Goal: Task Accomplishment & Management: Use online tool/utility

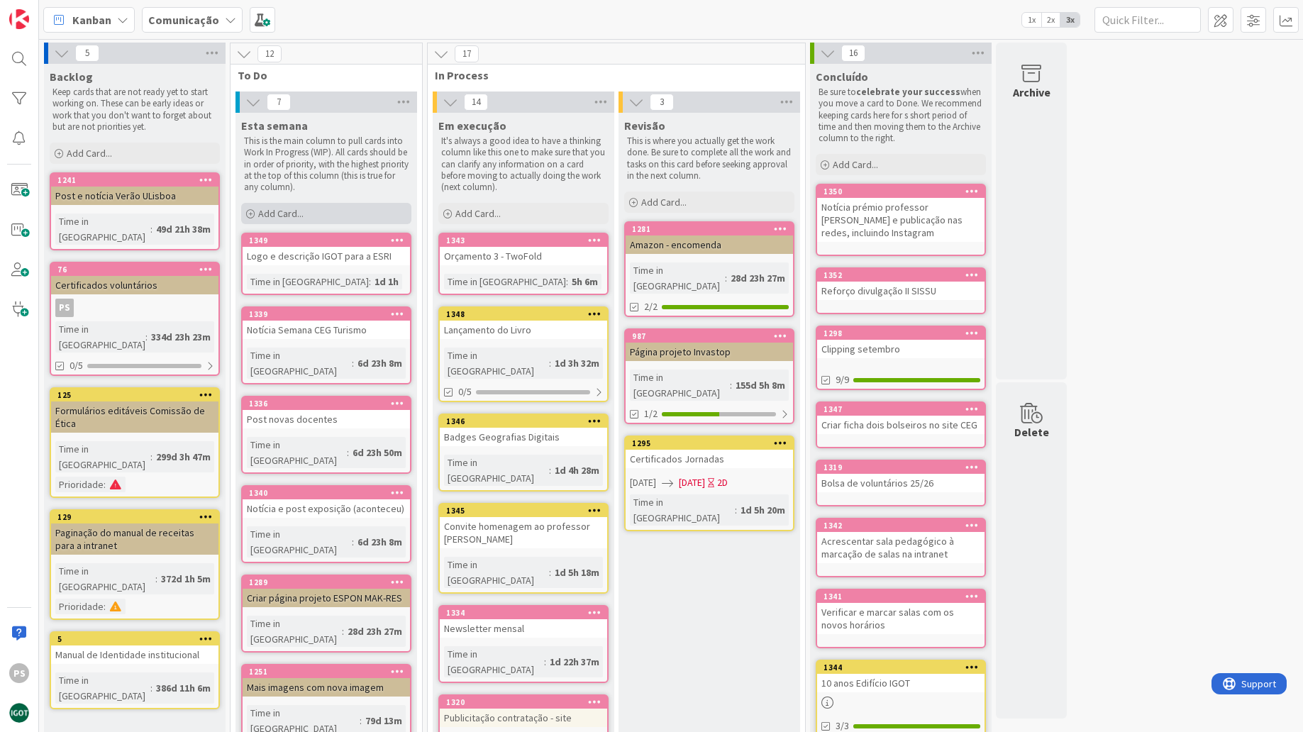
click at [311, 206] on div "Add Card..." at bounding box center [326, 213] width 170 height 21
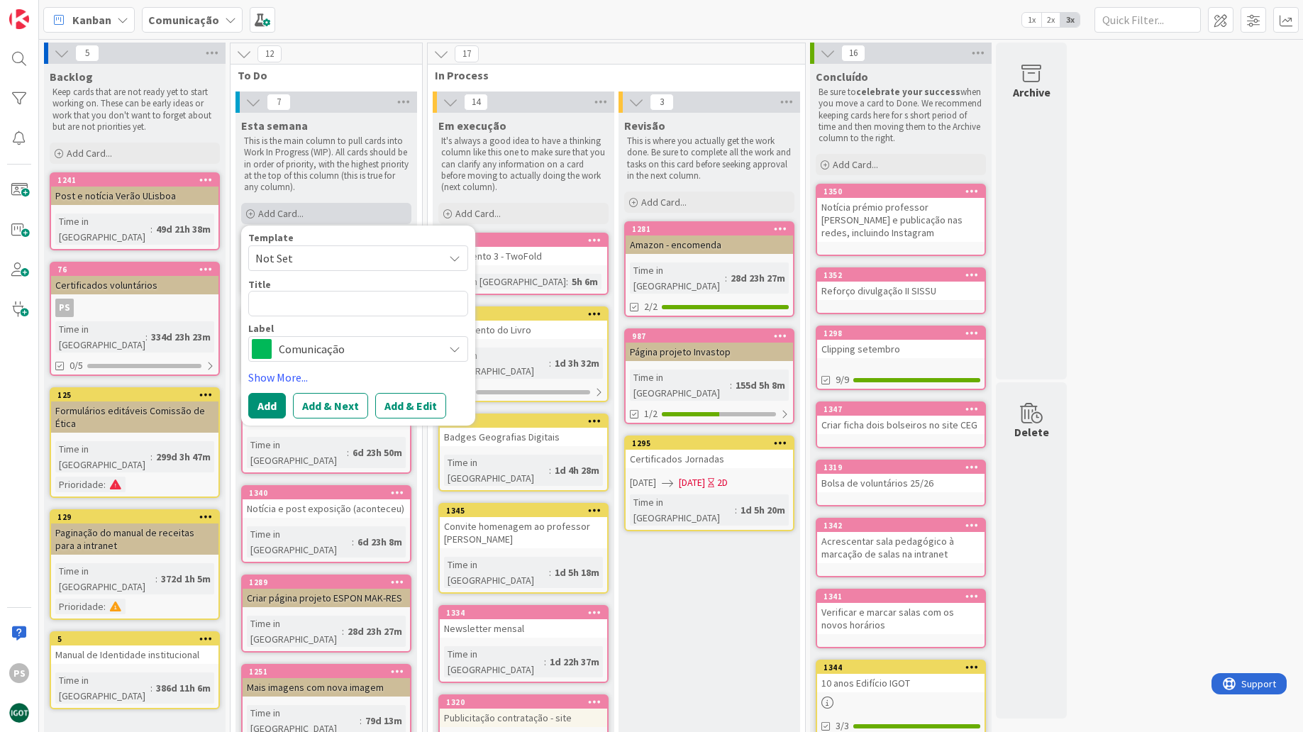
type textarea "x"
type textarea "E"
type textarea "x"
type textarea "En"
type textarea "x"
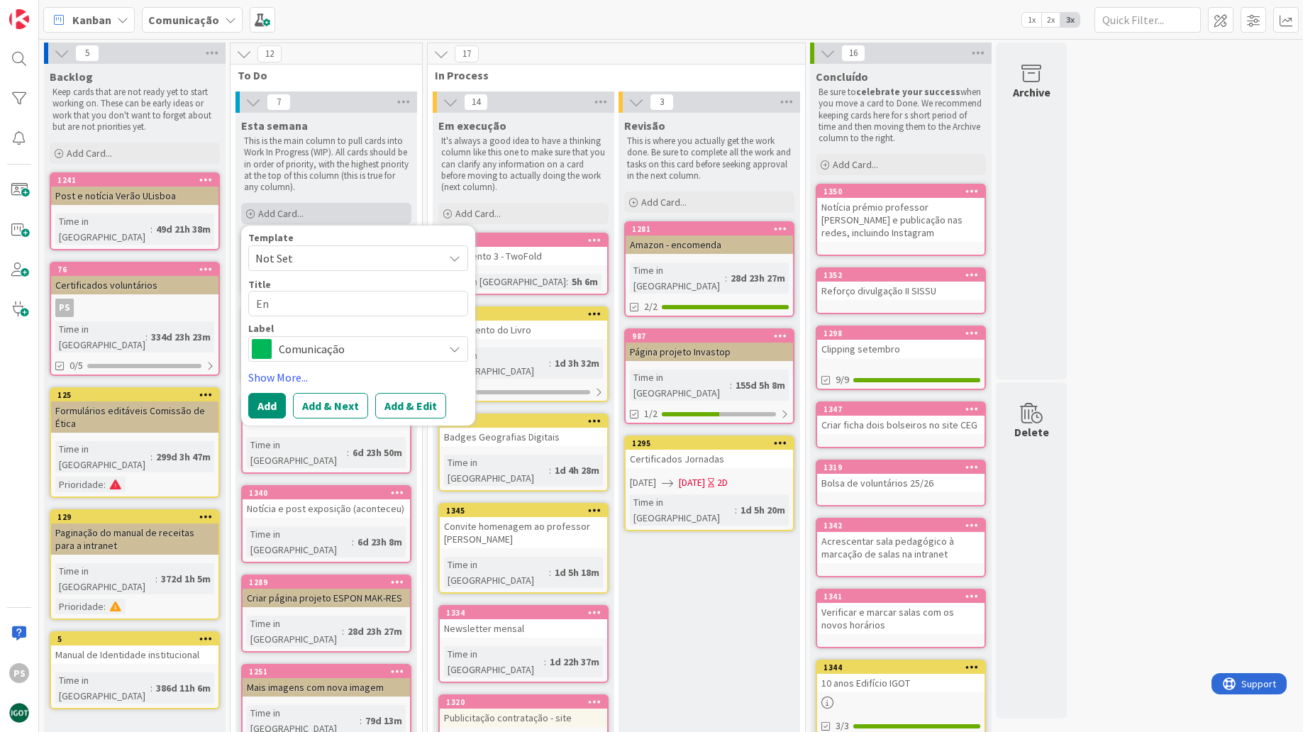
type textarea "Env"
type textarea "x"
type textarea "Envi"
type textarea "x"
type textarea "Envia"
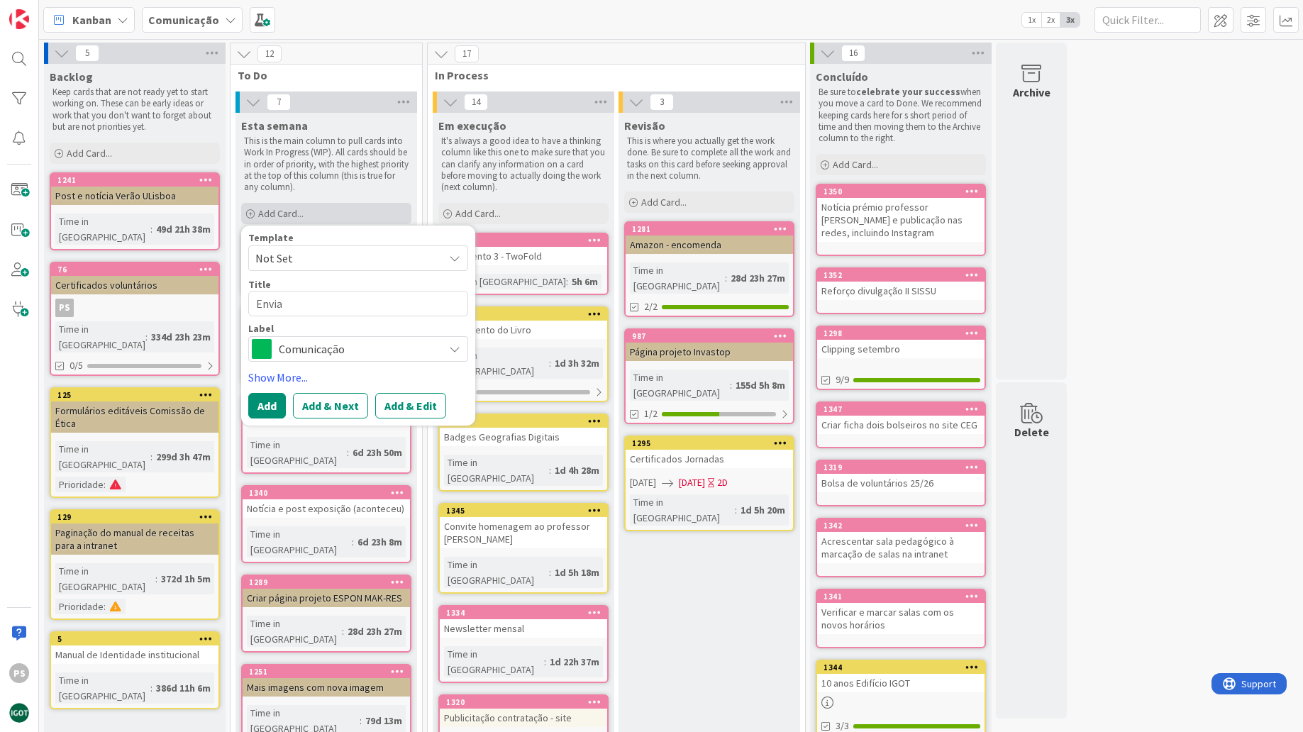
type textarea "x"
type textarea "Enviar"
type textarea "x"
type textarea "Enviar"
type textarea "x"
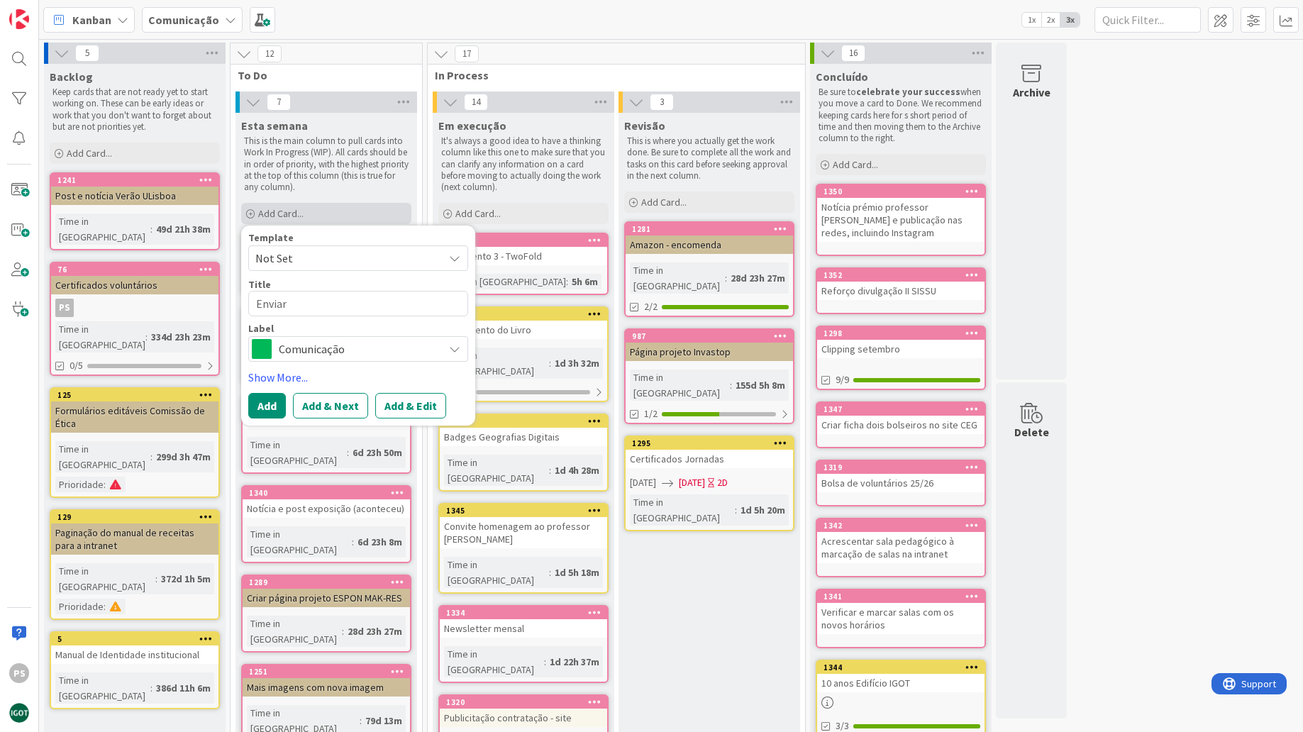
type textarea "Enviar c"
type textarea "x"
type textarea "Enviar co"
type textarea "x"
type textarea "Enviar con"
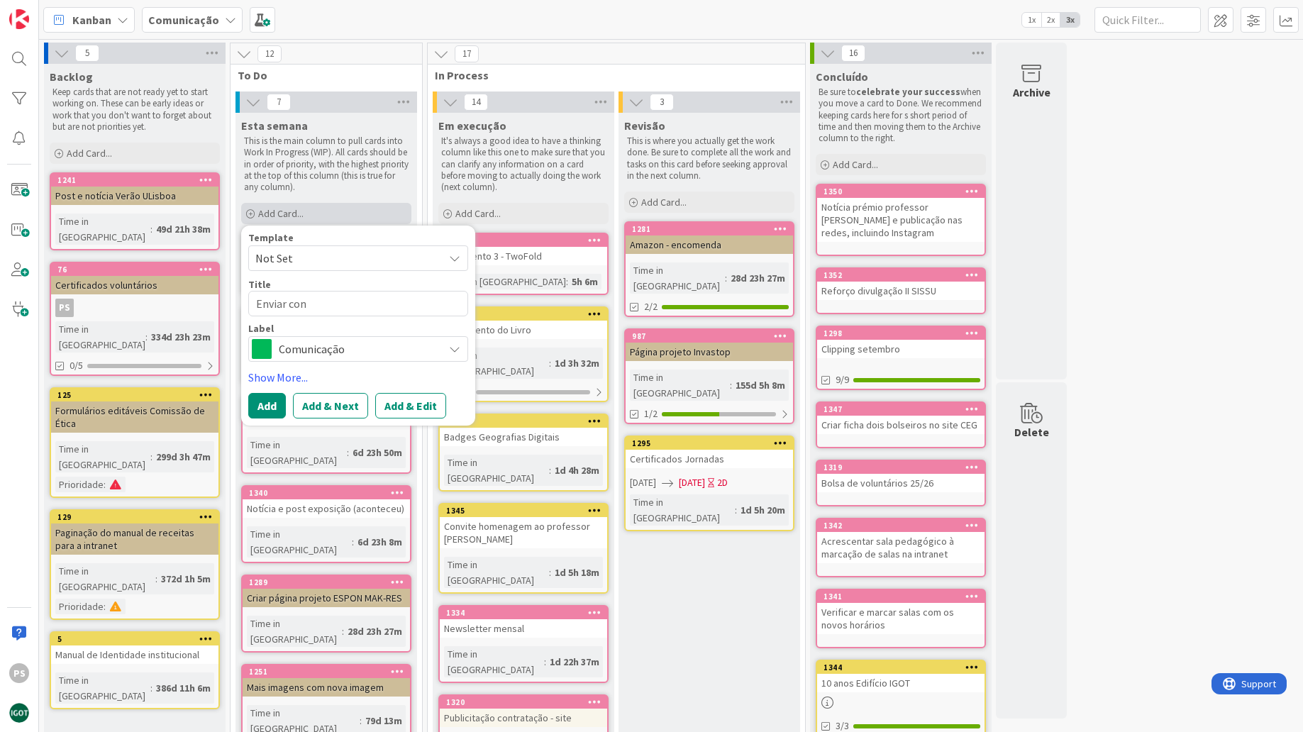
type textarea "x"
type textarea "Enviar cont"
type textarea "x"
type textarea "Enviar conta"
type textarea "x"
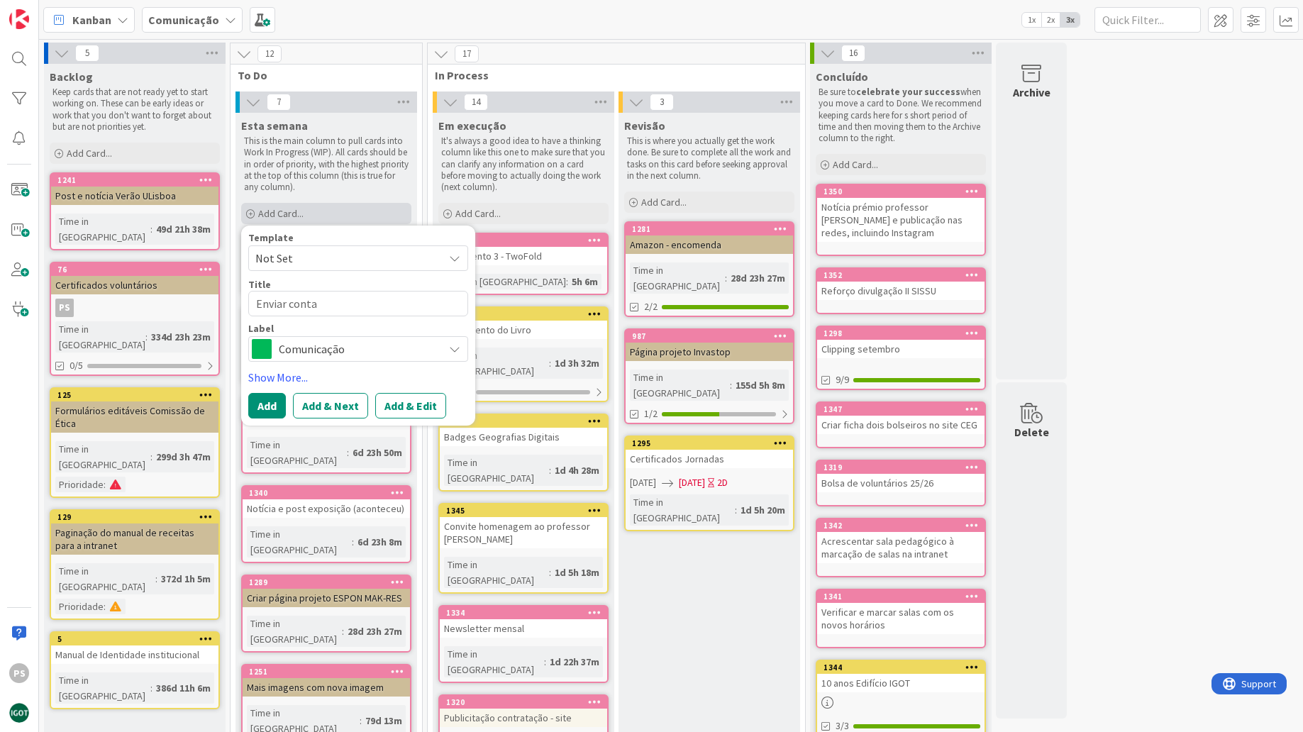
type textarea "Enviar contac"
type textarea "x"
type textarea "Enviar contact"
type textarea "x"
type textarea "Enviar contacto"
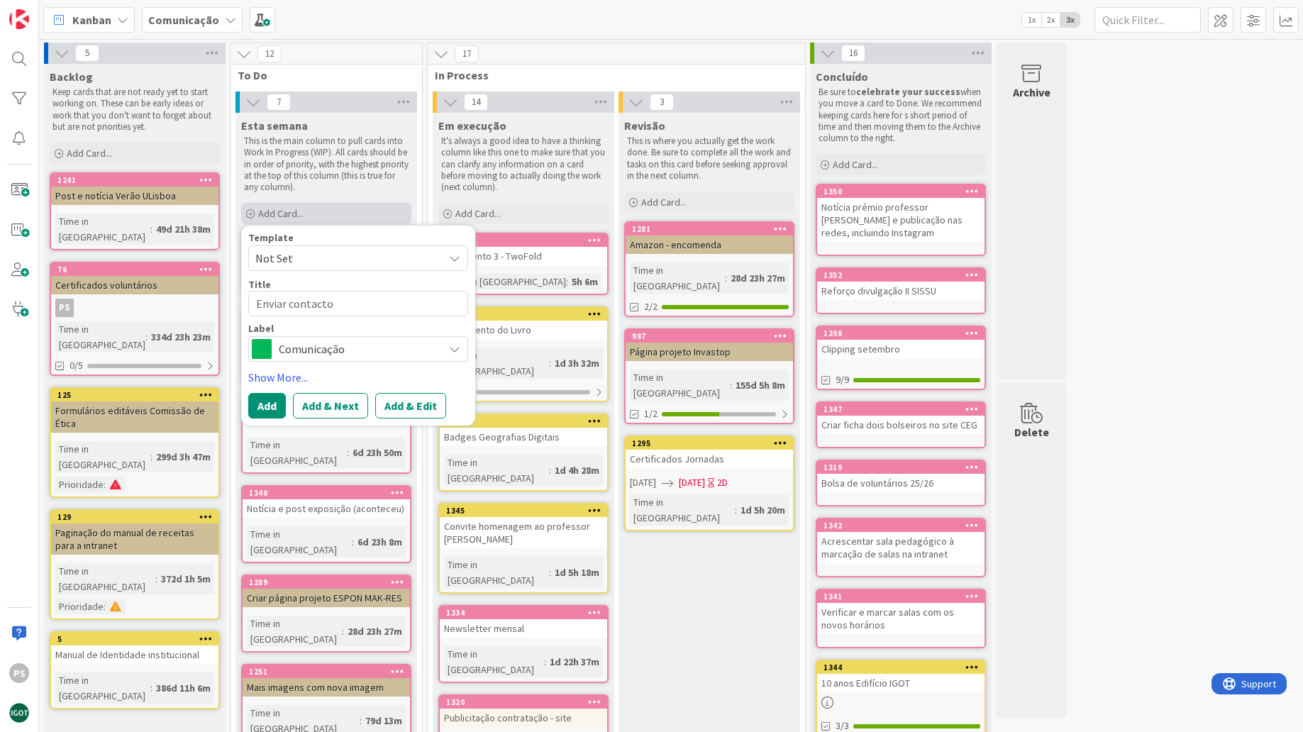
type textarea "x"
type textarea "Enviar contactos"
type textarea "x"
type textarea "Enviar contactos"
type textarea "x"
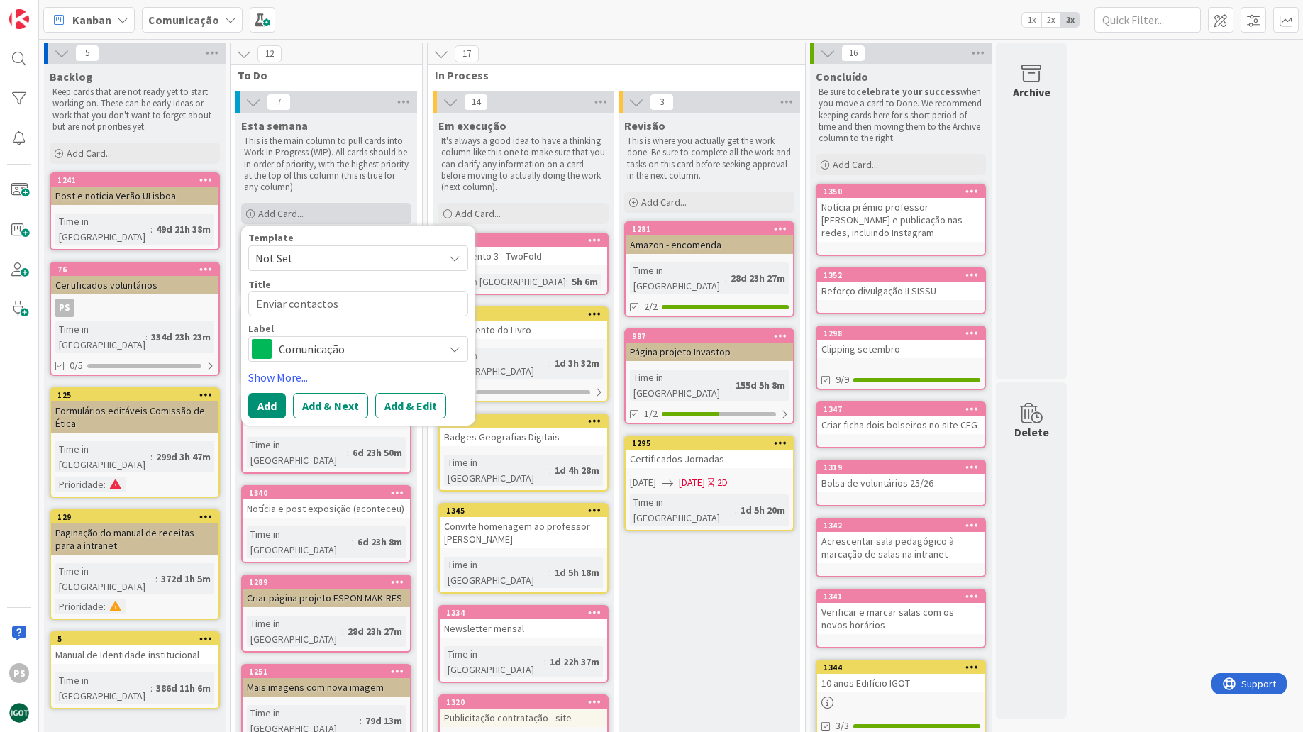
type textarea "Enviar contactos f"
type textarea "x"
type textarea "Enviar contactos fo"
type textarea "x"
type textarea "Enviar contactos for"
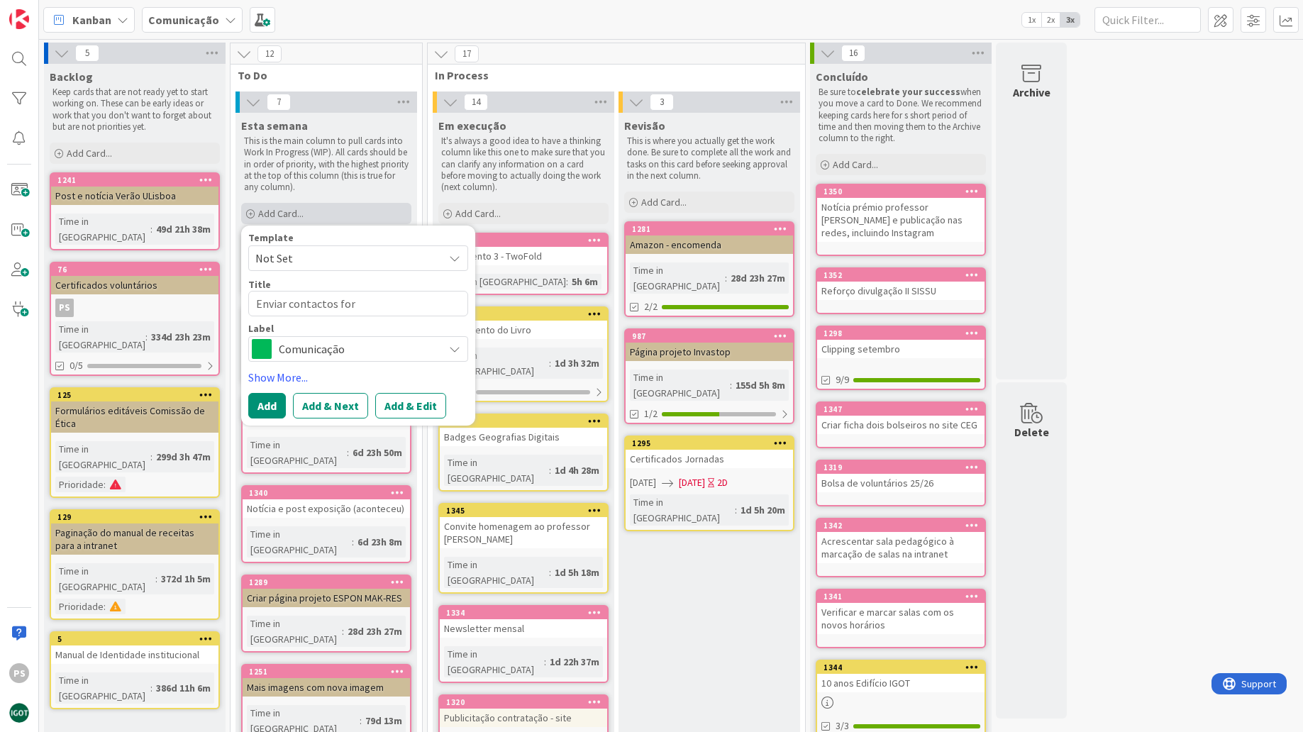
type textarea "x"
type textarea "Enviar contactos forn"
type textarea "x"
type textarea "Enviar contactos fornc"
type textarea "x"
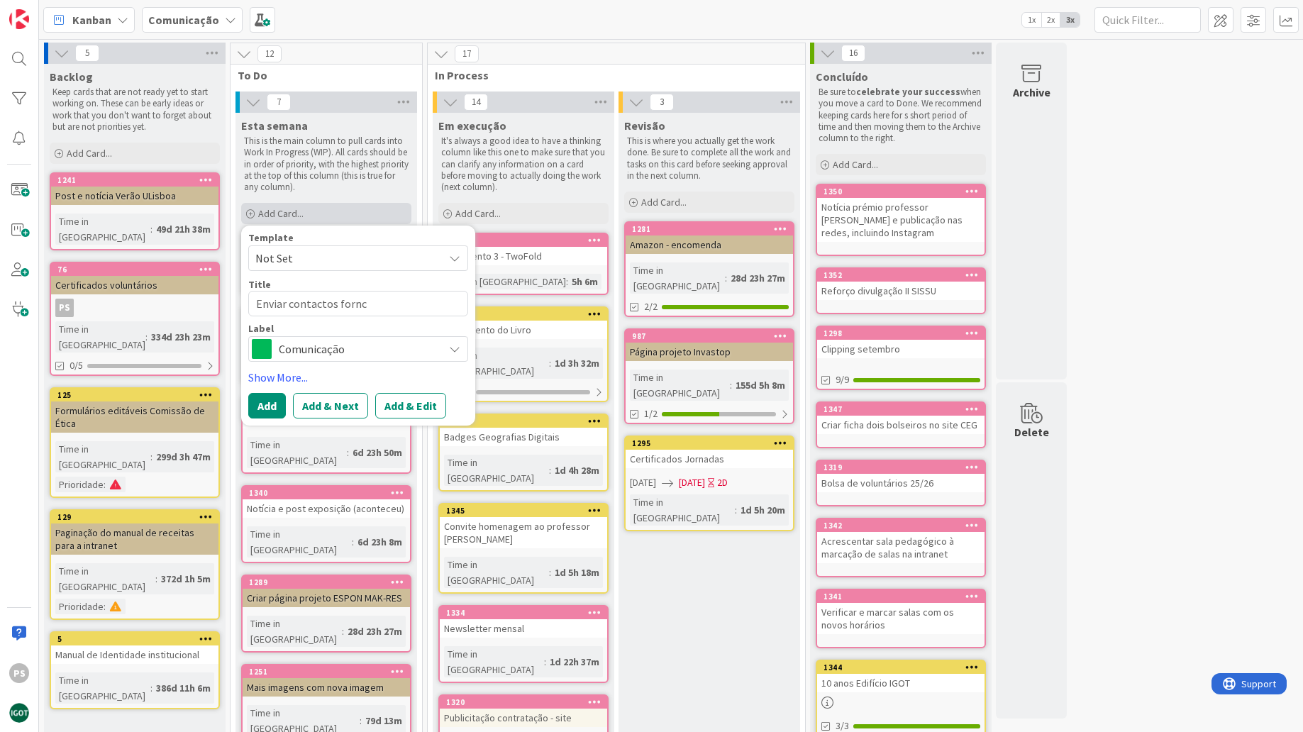
type textarea "Enviar contactos fornce"
type textarea "x"
type textarea "Enviar contactos fornc"
type textarea "x"
type textarea "Enviar contactos forn"
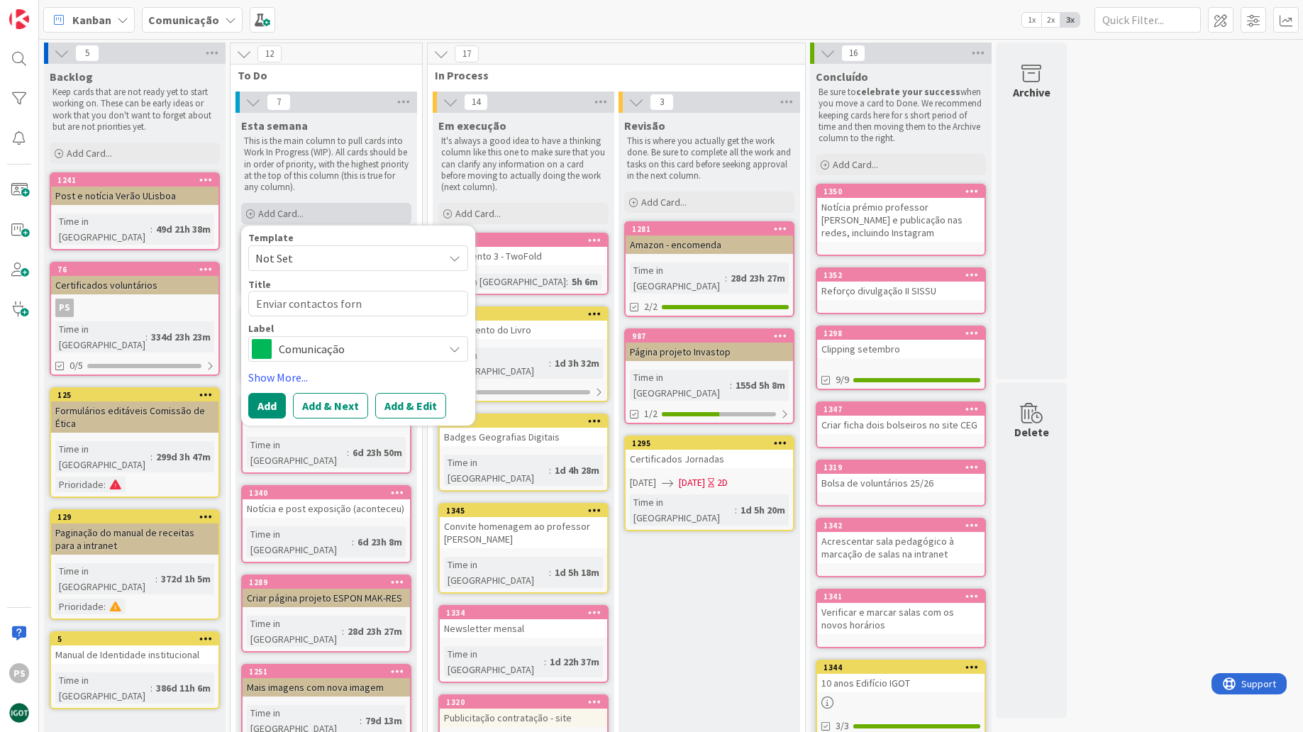
type textarea "x"
type textarea "Enviar contactos forne"
type textarea "x"
type textarea "Enviar contactos fornec"
type textarea "x"
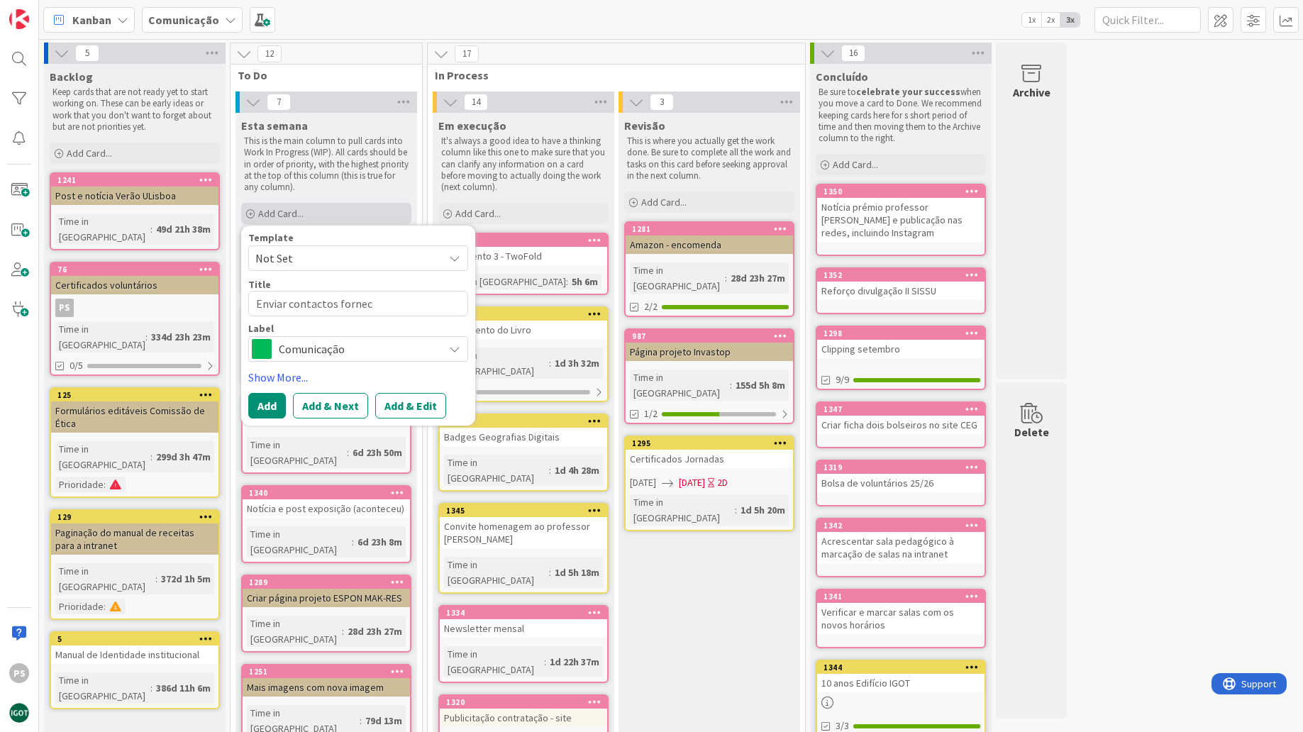
type textarea "Enviar contactos fornece"
type textarea "x"
type textarea "Enviar contactos forneced"
type textarea "x"
type textarea "Enviar contactos fornecedo"
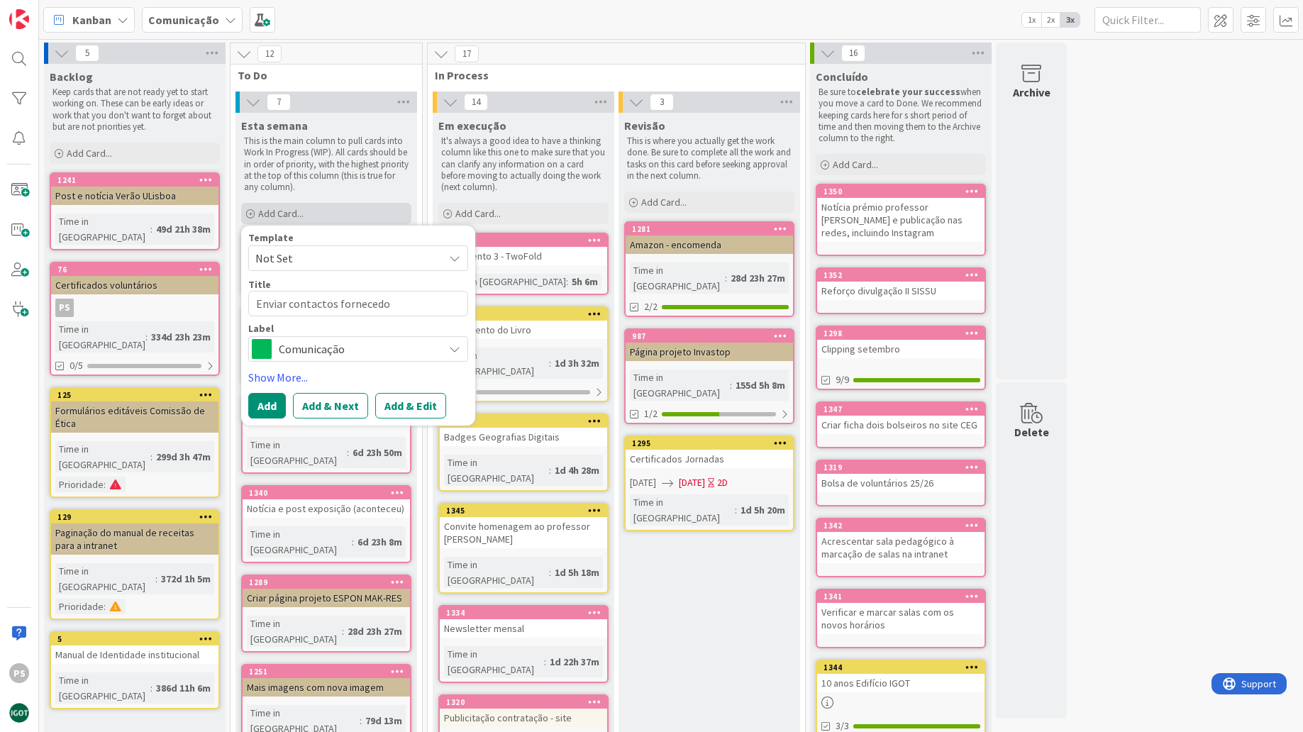
type textarea "x"
type textarea "Enviar contactos fornecedor"
type textarea "x"
type textarea "Enviar contactos fornecedore"
type textarea "x"
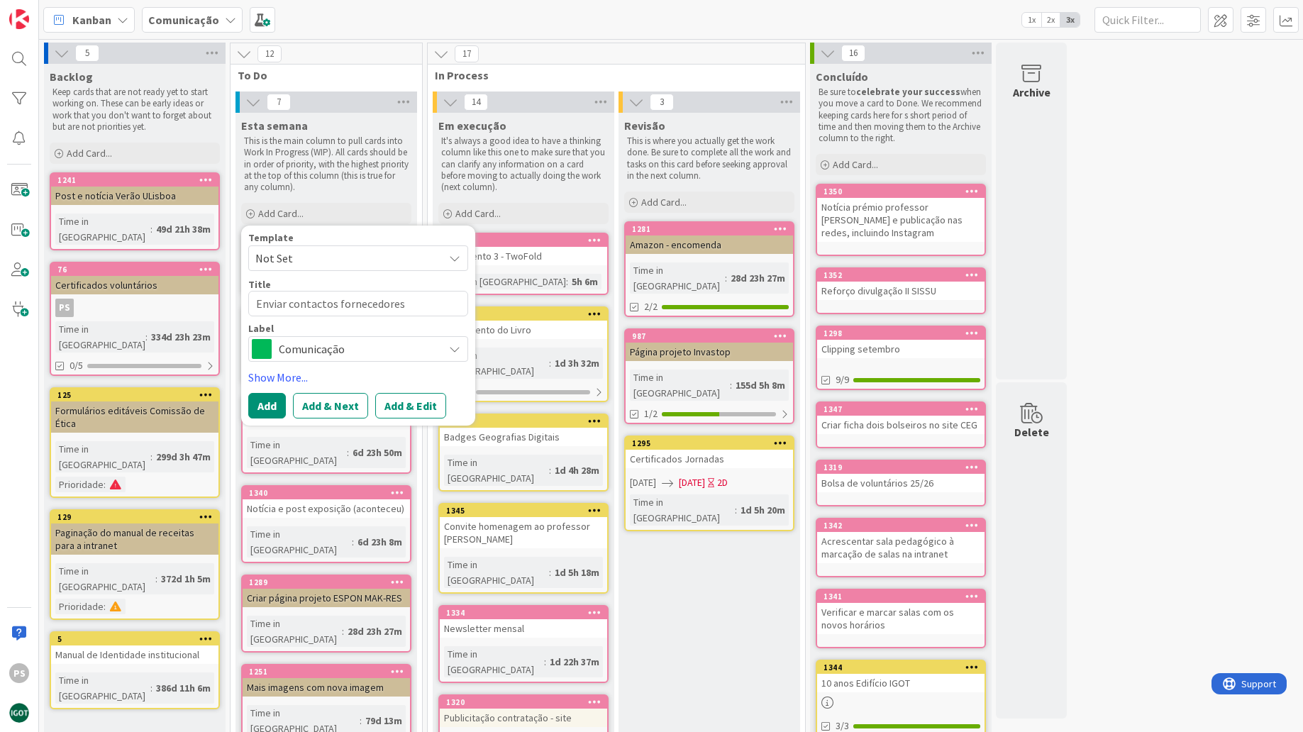
type textarea "Enviar contactos fornecedores"
click at [310, 348] on span "Comunicação" at bounding box center [358, 349] width 158 height 20
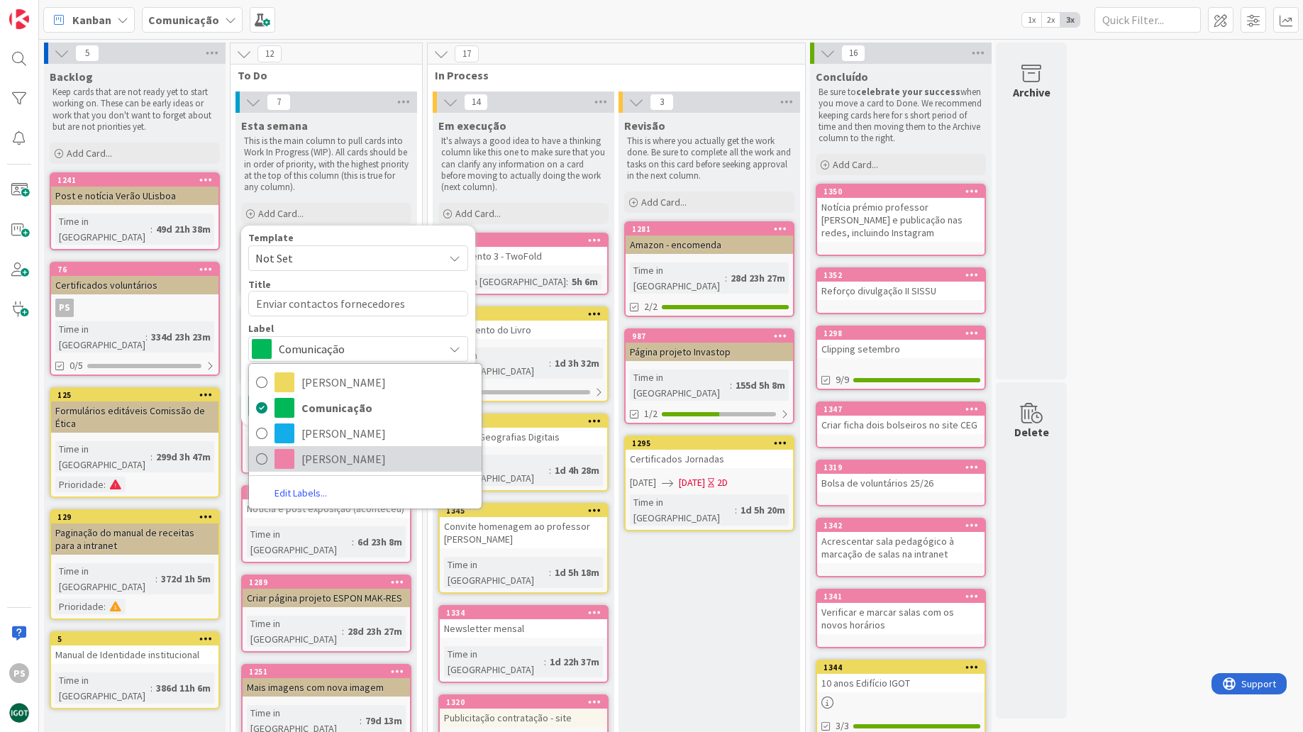
click at [309, 454] on span "[PERSON_NAME]" at bounding box center [388, 458] width 173 height 21
type textarea "x"
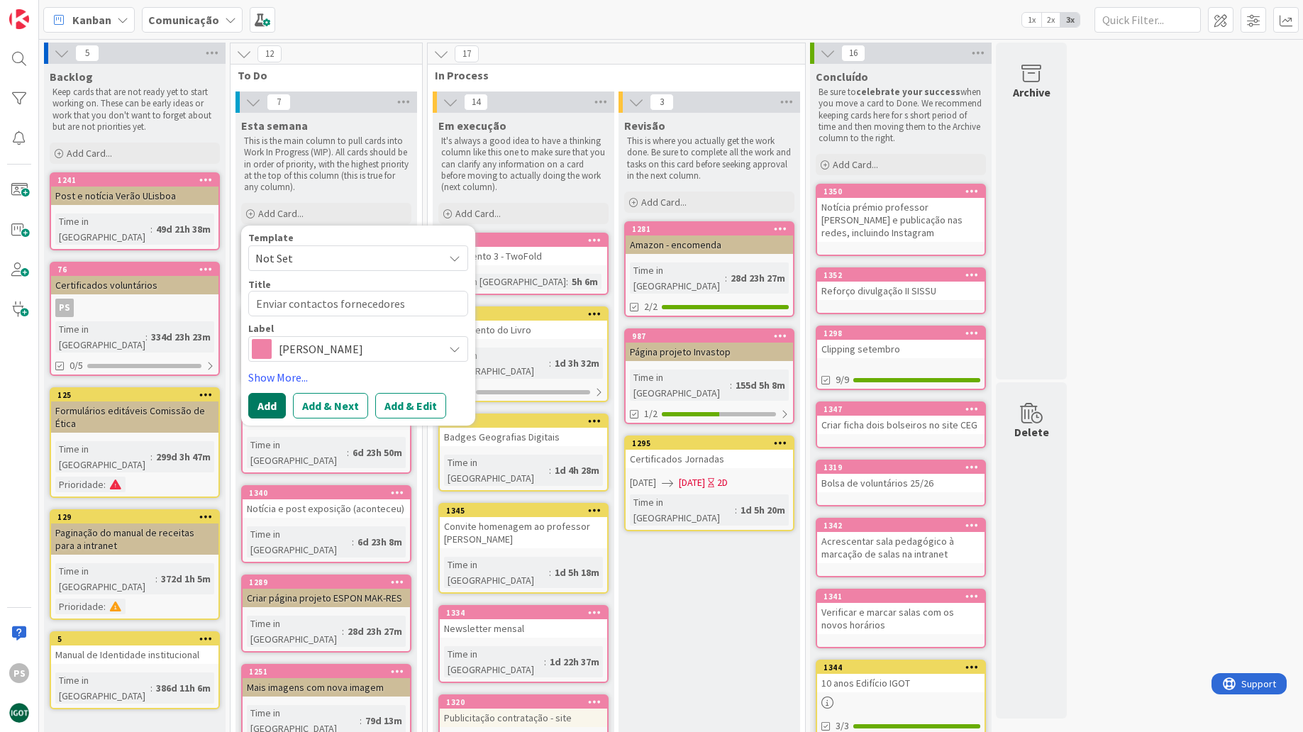
click at [265, 402] on button "Add" at bounding box center [267, 406] width 38 height 26
